Goal: Task Accomplishment & Management: Manage account settings

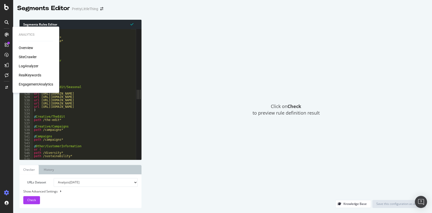
scroll to position [1427, 0]
click at [6, 34] on icon at bounding box center [7, 35] width 4 height 4
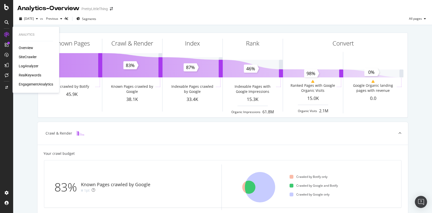
click at [27, 73] on div "RealKeywords" at bounding box center [30, 75] width 23 height 5
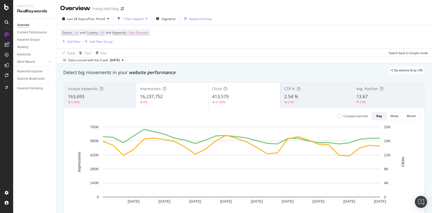
click at [197, 19] on div "Keyword Groups" at bounding box center [200, 19] width 23 height 4
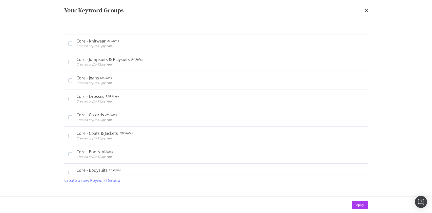
scroll to position [592, 0]
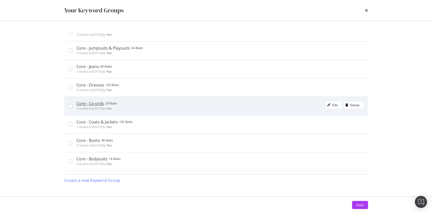
click at [130, 106] on div "Core - Co-ords 29 Rules Created on 2024 Sep 20th by You Edit Delete" at bounding box center [220, 106] width 288 height 10
click at [327, 104] on icon "modal" at bounding box center [328, 105] width 3 height 3
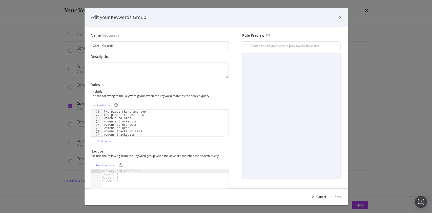
scroll to position [68, 0]
type textarea "women's tracksuits"
drag, startPoint x: 134, startPoint y: 120, endPoint x: 97, endPoint y: 120, distance: 37.2
click at [97, 120] on div "women's tracksuits 21 22 23 24 25 26 27 28 29 two piece skirt and top two piece…" at bounding box center [160, 123] width 139 height 28
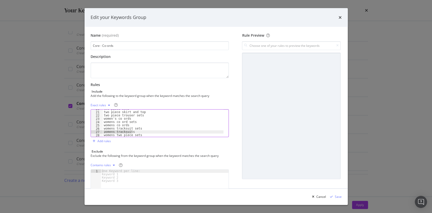
drag, startPoint x: 134, startPoint y: 133, endPoint x: 101, endPoint y: 132, distance: 33.2
click at [101, 132] on div "women's co ords 20 21 22 23 24 25 26 27 28 two piece sets two piece skirt and t…" at bounding box center [160, 123] width 139 height 28
type textarea "womens tracksuits"
type textarea "w"
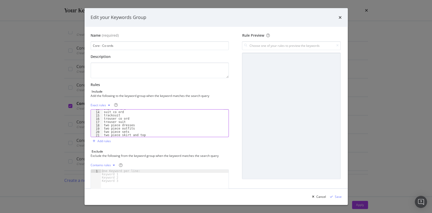
scroll to position [41, 0]
click at [122, 114] on div "skirt co ord suit co ord tracksuit trouser co ord trouser suit two piece dresse…" at bounding box center [163, 126] width 121 height 34
click at [122, 116] on div "skirt co ord suit co ord tracksuit trouser co ord trouser suit two piece dresse…" at bounding box center [163, 126] width 121 height 34
type textarea "t"
type textarea "suit co ord"
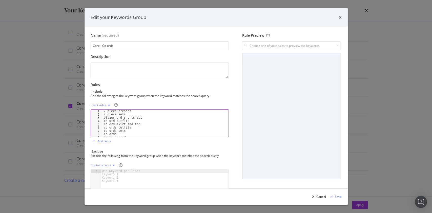
scroll to position [0, 0]
click at [275, 46] on input "modal" at bounding box center [291, 45] width 98 height 9
click at [340, 197] on div "Save" at bounding box center [338, 197] width 7 height 4
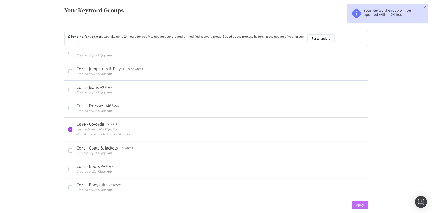
click at [361, 207] on div "Apply" at bounding box center [360, 205] width 8 height 4
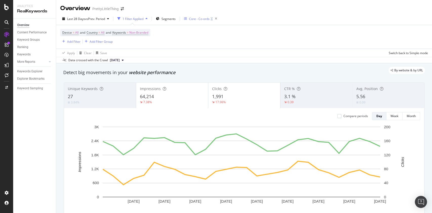
click at [200, 20] on div "Core - Co-ords" at bounding box center [199, 19] width 21 height 4
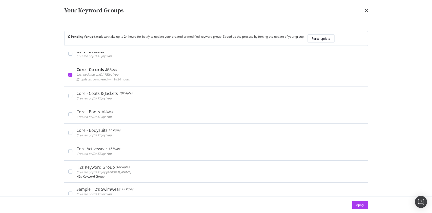
scroll to position [646, 0]
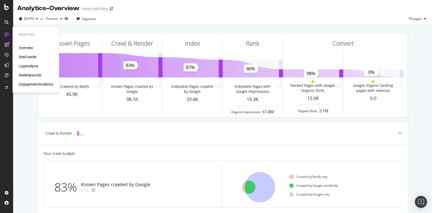
click at [31, 73] on div "RealKeywords" at bounding box center [30, 75] width 23 height 5
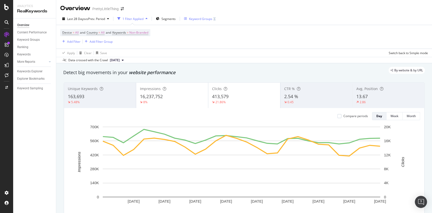
click at [200, 20] on div "Keyword Groups" at bounding box center [200, 19] width 23 height 4
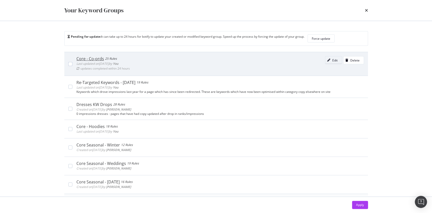
click at [332, 62] on div "Edit" at bounding box center [334, 60] width 5 height 4
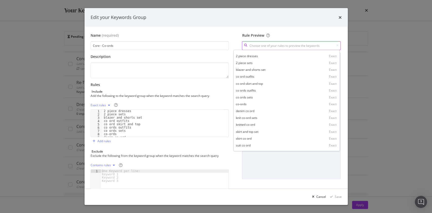
click at [267, 43] on input "modal" at bounding box center [291, 45] width 98 height 9
click at [339, 15] on icon "times" at bounding box center [340, 17] width 3 height 4
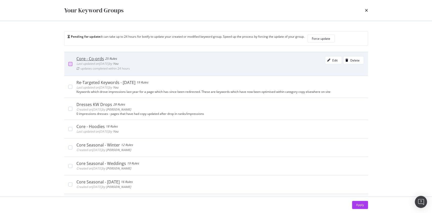
drag, startPoint x: 108, startPoint y: 68, endPoint x: 70, endPoint y: 66, distance: 38.3
click at [70, 66] on div "modal" at bounding box center [70, 64] width 4 height 4
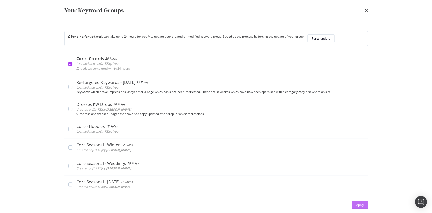
click at [360, 203] on div "Apply" at bounding box center [360, 205] width 8 height 4
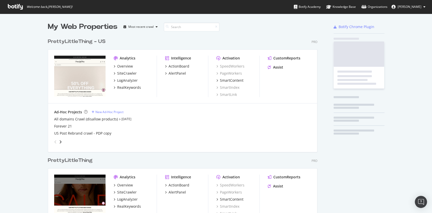
scroll to position [233, 268]
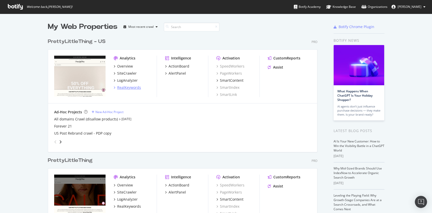
click at [125, 86] on div "RealKeywords" at bounding box center [129, 87] width 24 height 5
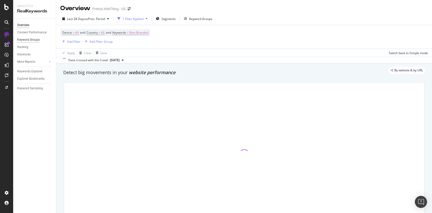
click at [31, 40] on div "Keyword Groups" at bounding box center [28, 39] width 23 height 5
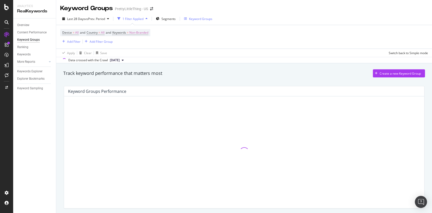
click at [191, 18] on div "Keyword Groups" at bounding box center [200, 19] width 23 height 4
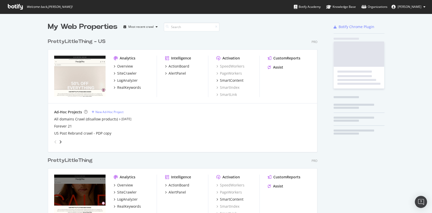
scroll to position [208, 422]
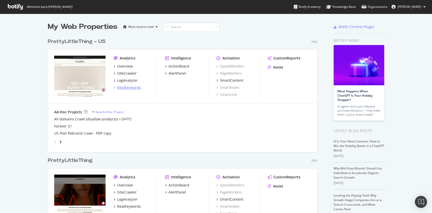
click at [123, 87] on div "RealKeywords" at bounding box center [129, 87] width 24 height 5
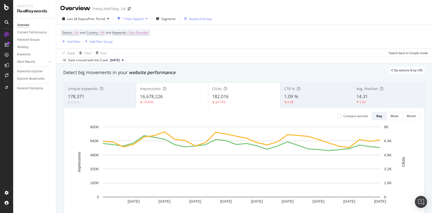
click at [190, 20] on div "Keyword Groups" at bounding box center [200, 19] width 23 height 4
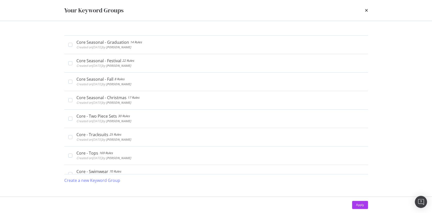
scroll to position [162, 0]
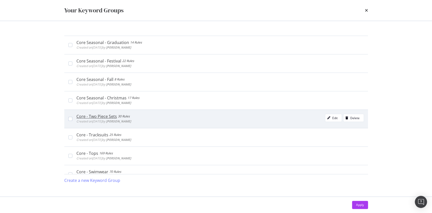
click at [68, 117] on div "Core - Two Piece Sets 30 Rules Created on [DATE] by [PERSON_NAME] Edit Delete" at bounding box center [216, 119] width 304 height 18
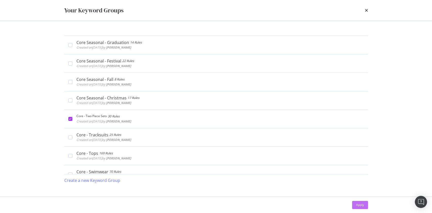
click at [358, 204] on div "Apply" at bounding box center [360, 205] width 8 height 4
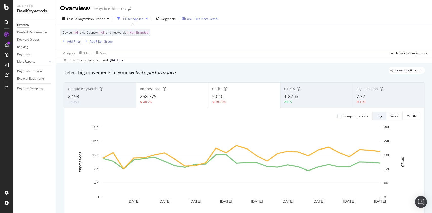
click at [196, 17] on div "Core - Two Piece Sets" at bounding box center [200, 19] width 30 height 4
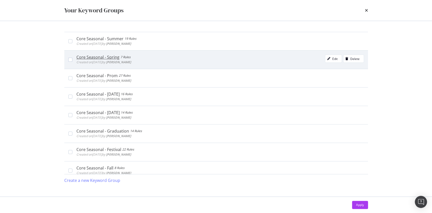
scroll to position [74, 0]
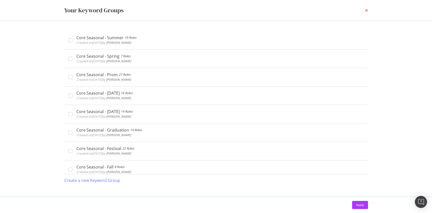
click at [367, 9] on icon "times" at bounding box center [366, 10] width 3 height 4
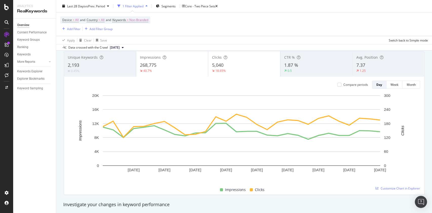
scroll to position [0, 0]
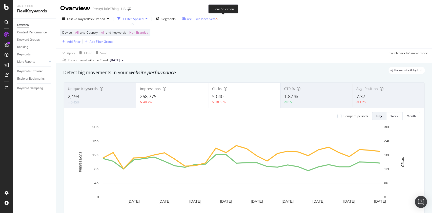
click at [218, 19] on icon "button" at bounding box center [216, 18] width 2 height 3
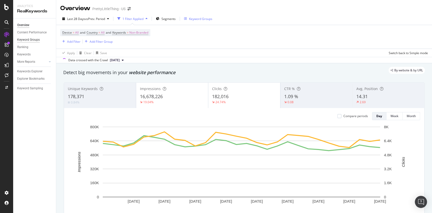
click at [26, 39] on div "Keyword Groups" at bounding box center [28, 39] width 23 height 5
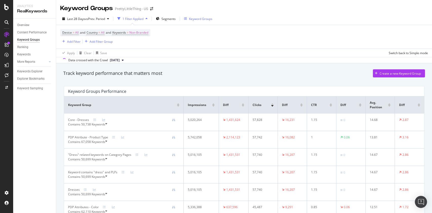
click at [188, 17] on div "Keyword Groups" at bounding box center [198, 19] width 28 height 4
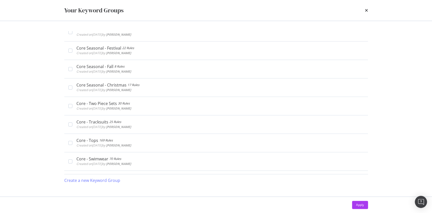
scroll to position [191, 0]
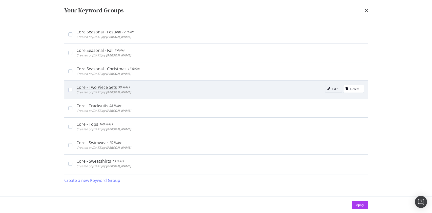
click at [332, 87] on div "Edit" at bounding box center [334, 89] width 5 height 4
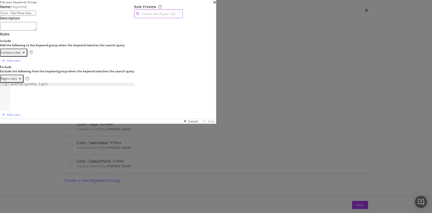
click at [183, 18] on input "modal" at bounding box center [158, 13] width 49 height 9
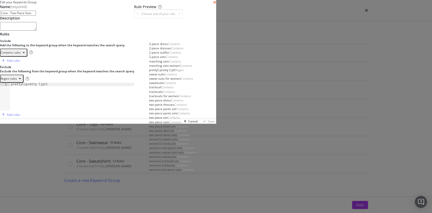
click at [216, 4] on icon "times" at bounding box center [214, 2] width 3 height 4
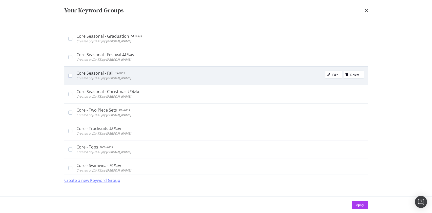
scroll to position [179, 0]
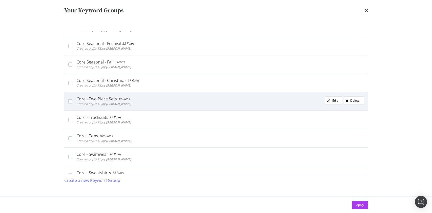
click at [154, 100] on div "Core - Two Piece Sets 30 Rules Created on [DATE] by [PERSON_NAME] Edit Delete" at bounding box center [220, 101] width 288 height 10
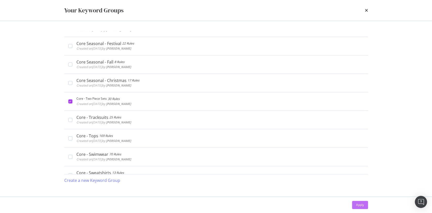
click at [359, 206] on div "Apply" at bounding box center [360, 205] width 8 height 4
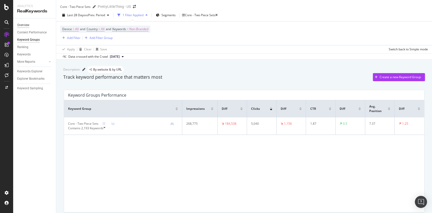
click at [23, 25] on div "Overview" at bounding box center [23, 25] width 12 height 5
